Goal: Find contact information: Find contact information

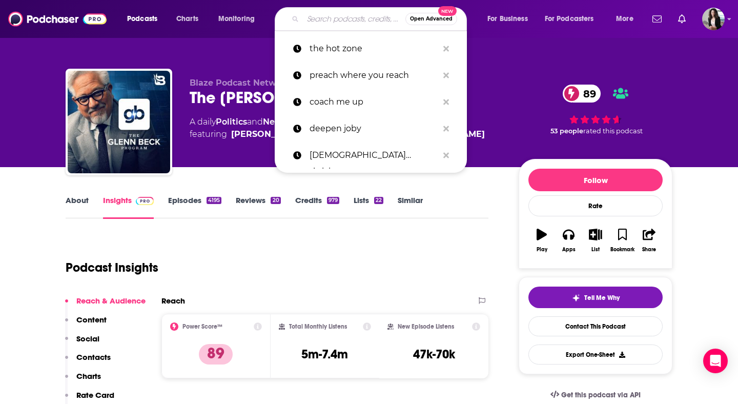
click at [328, 18] on input "Search podcasts, credits, & more..." at bounding box center [354, 19] width 102 height 16
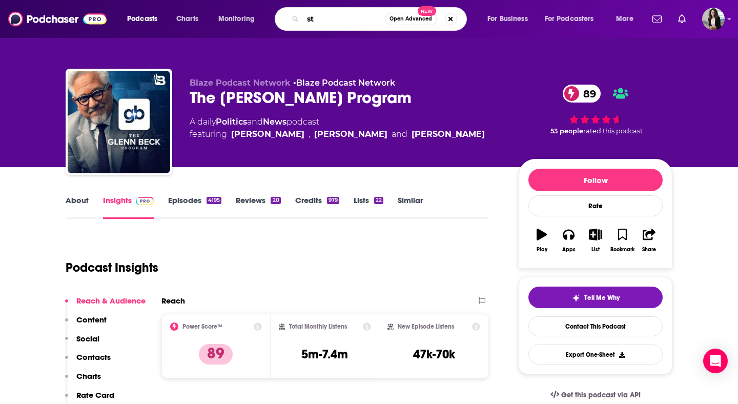
type input "s"
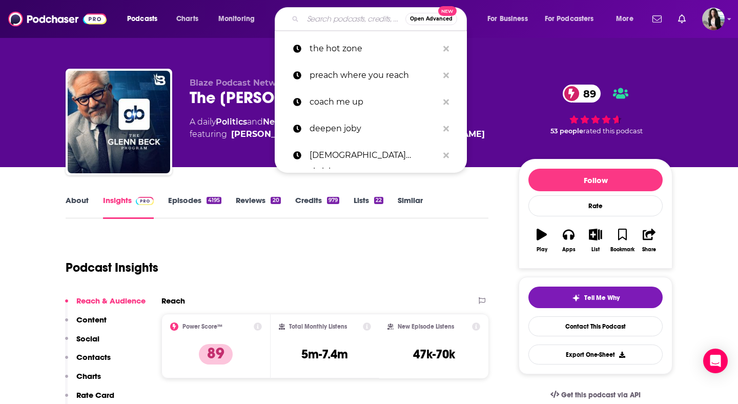
click at [329, 277] on div "Podcast Insights" at bounding box center [273, 261] width 414 height 52
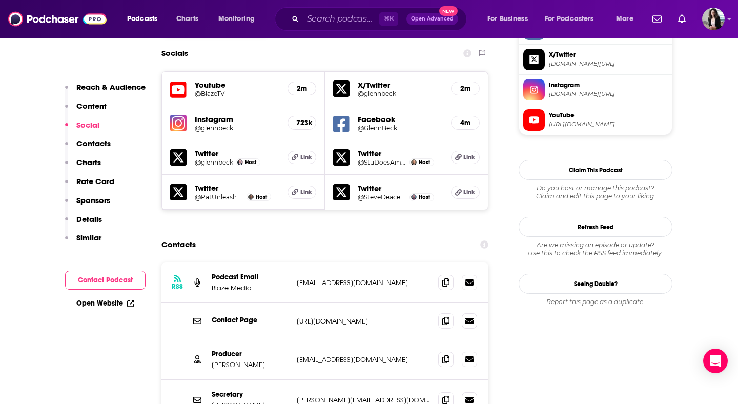
scroll to position [1110, 0]
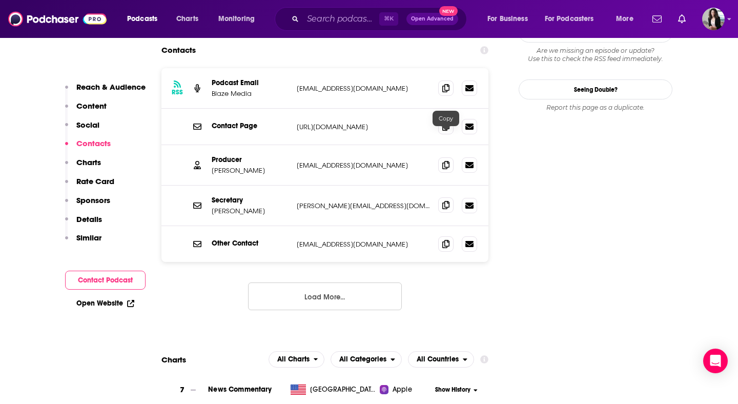
click at [445, 201] on icon at bounding box center [445, 205] width 7 height 8
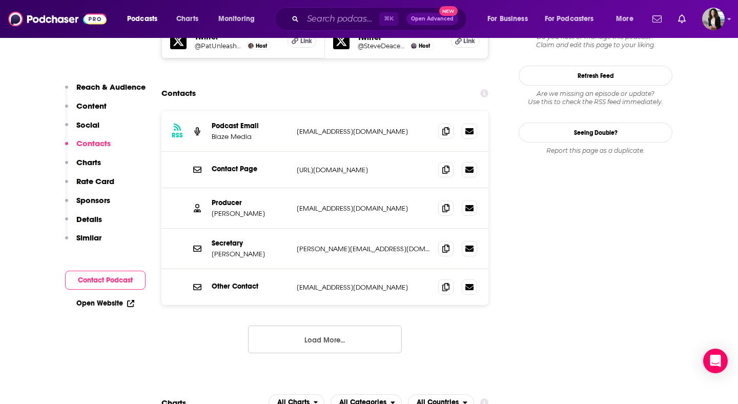
scroll to position [1060, 0]
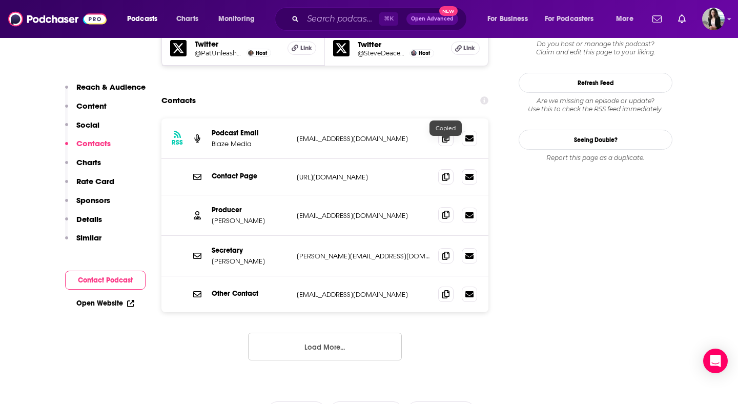
click at [445, 207] on span at bounding box center [445, 214] width 15 height 15
click at [449, 247] on span at bounding box center [445, 254] width 15 height 15
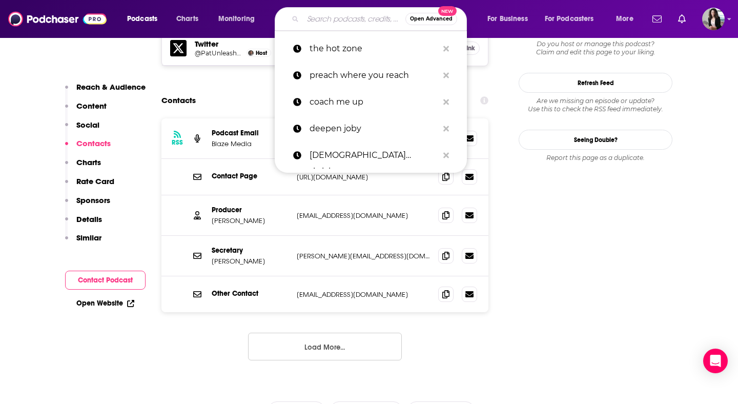
click at [373, 13] on input "Search podcasts, credits, & more..." at bounding box center [354, 19] width 102 height 16
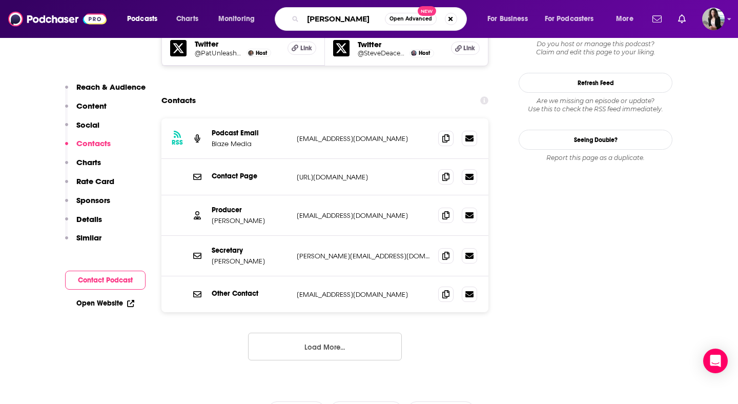
type input "[PERSON_NAME]"
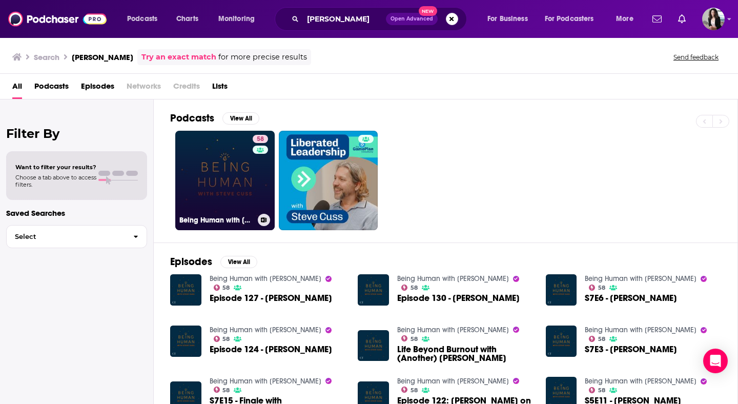
click at [236, 157] on link "58 Being Human with [PERSON_NAME]" at bounding box center [224, 180] width 99 height 99
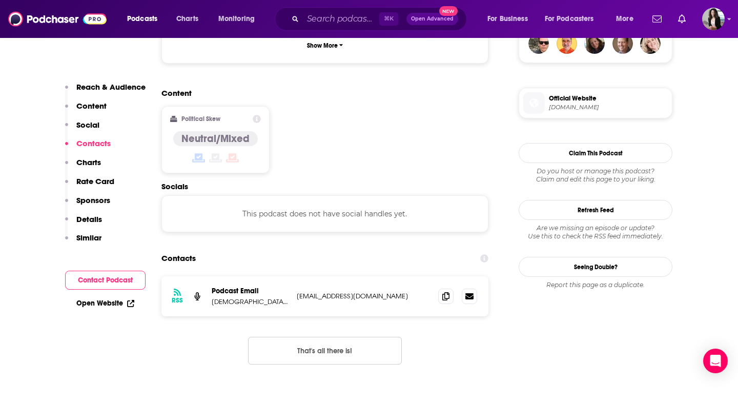
scroll to position [815, 0]
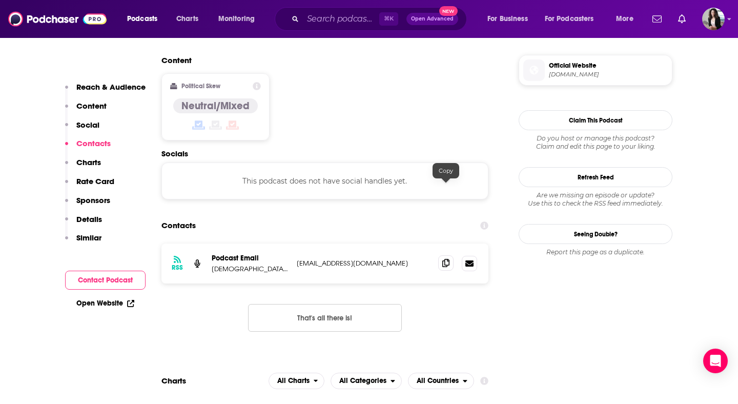
click at [443, 259] on icon at bounding box center [445, 263] width 7 height 8
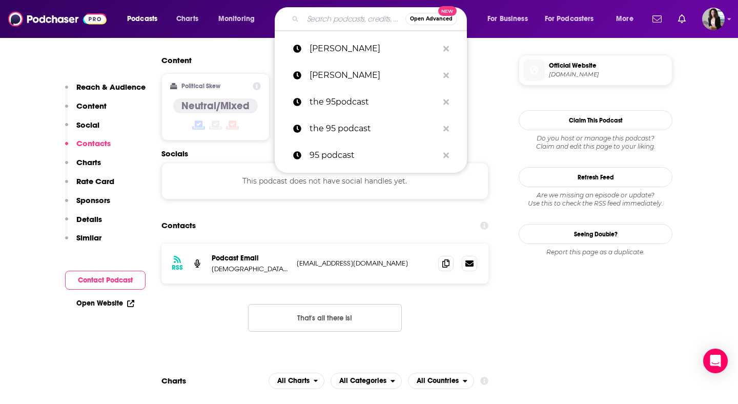
click at [366, 13] on input "Search podcasts, credits, & more..." at bounding box center [354, 19] width 102 height 16
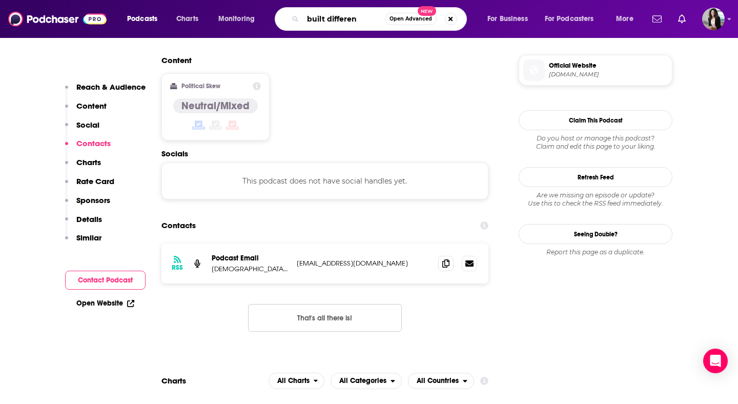
type input "built different"
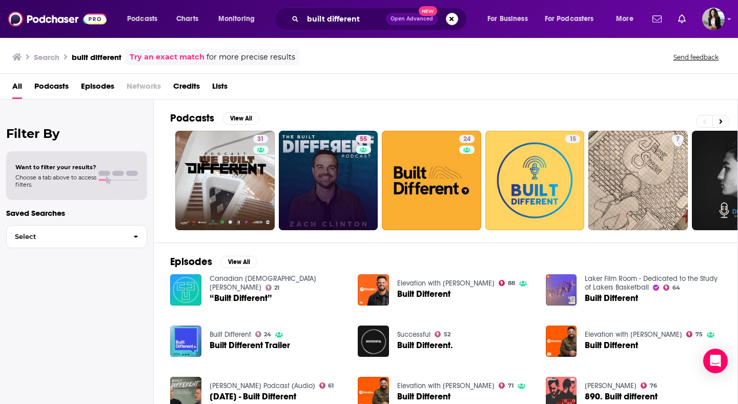
click at [309, 173] on link "55" at bounding box center [328, 180] width 99 height 99
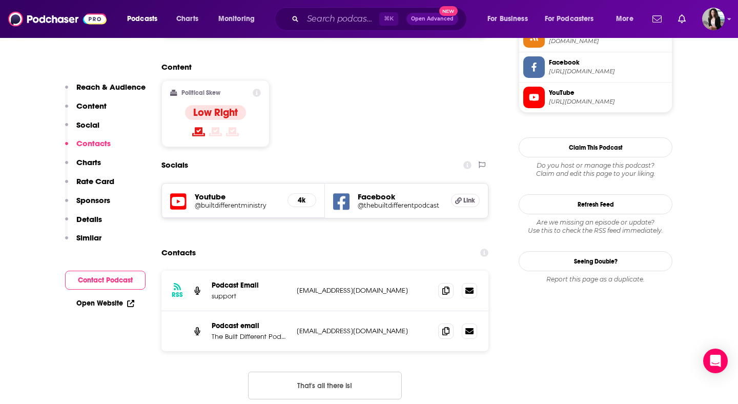
scroll to position [801, 0]
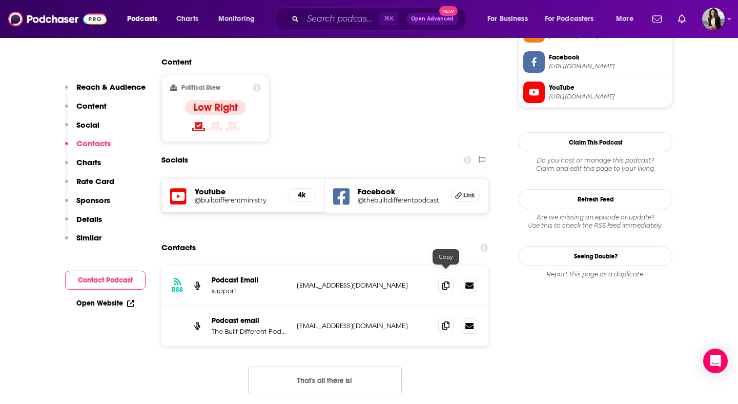
click at [444, 321] on icon at bounding box center [445, 325] width 7 height 8
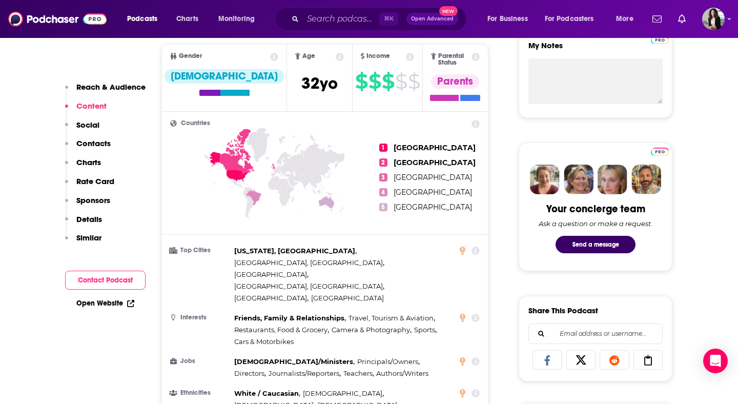
scroll to position [0, 0]
